Goal: Information Seeking & Learning: Answer question/provide support

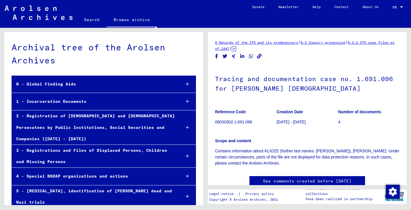
scroll to position [11572, 0]
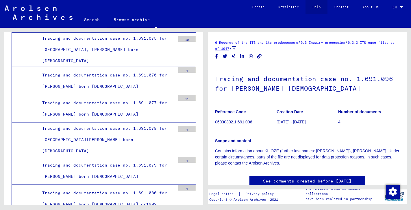
click at [313, 7] on link "Help" at bounding box center [317, 7] width 22 height 14
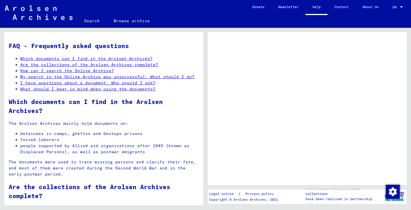
click at [108, 78] on link "My search in the Online Archive was unsuccessful. What should I do?" at bounding box center [107, 76] width 174 height 5
click at [166, 77] on link "My search in the Online Archive was unsuccessful. What should I do?" at bounding box center [107, 76] width 174 height 5
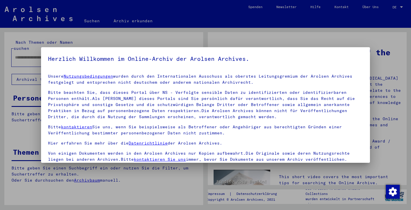
click at [401, 7] on div at bounding box center [205, 105] width 411 height 210
click at [394, 8] on div at bounding box center [205, 105] width 411 height 210
click at [321, 44] on div at bounding box center [205, 105] width 411 height 210
